Goal: Task Accomplishment & Management: Manage account settings

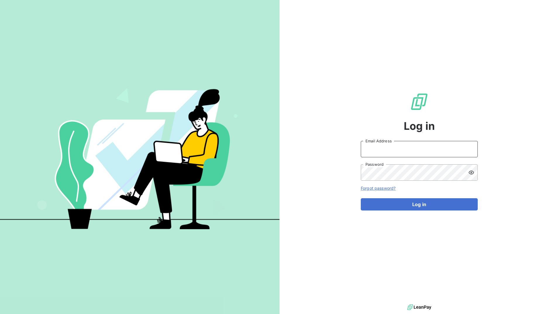
click at [416, 152] on input "Email Address" at bounding box center [419, 149] width 117 height 16
type input "[EMAIL_ADDRESS][DOMAIN_NAME]"
click at [361, 198] on button "Log in" at bounding box center [419, 204] width 117 height 12
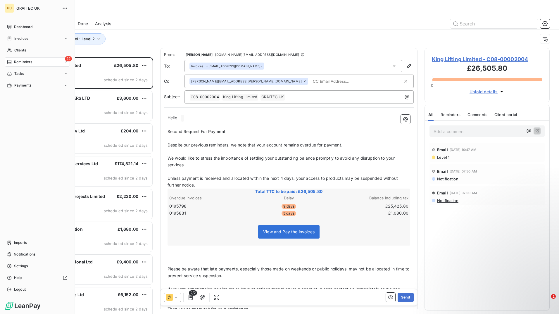
click at [22, 63] on span "Reminders" at bounding box center [23, 61] width 18 height 5
